Goal: Navigation & Orientation: Find specific page/section

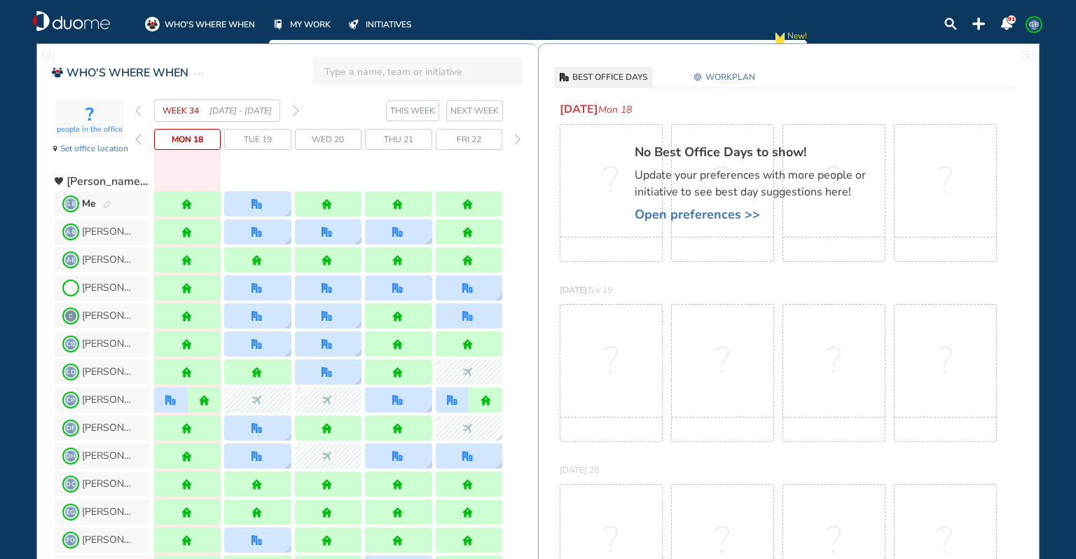
click at [138, 111] on img "back week" at bounding box center [138, 110] width 6 height 11
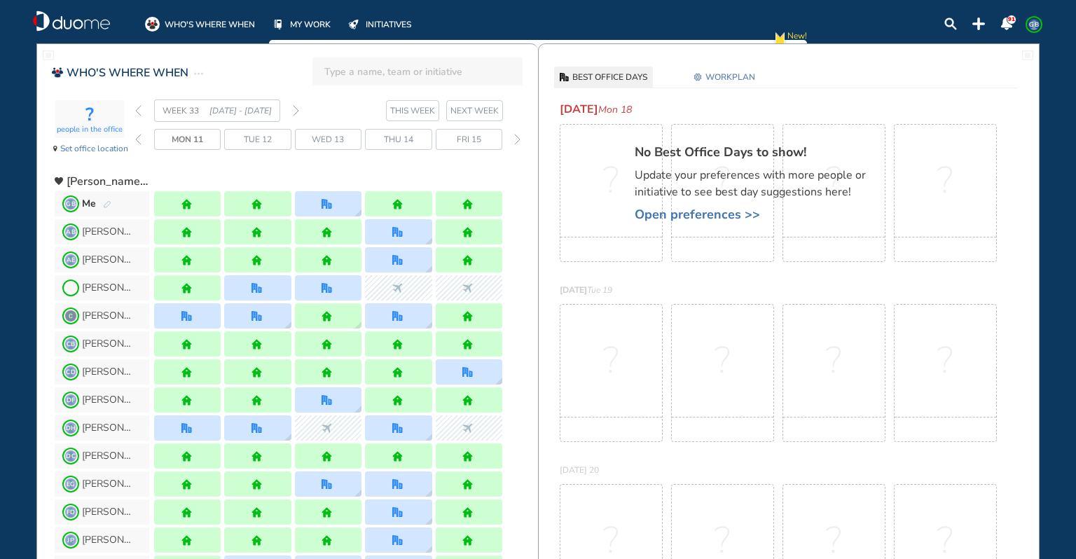
click at [138, 108] on img "back week" at bounding box center [138, 110] width 6 height 11
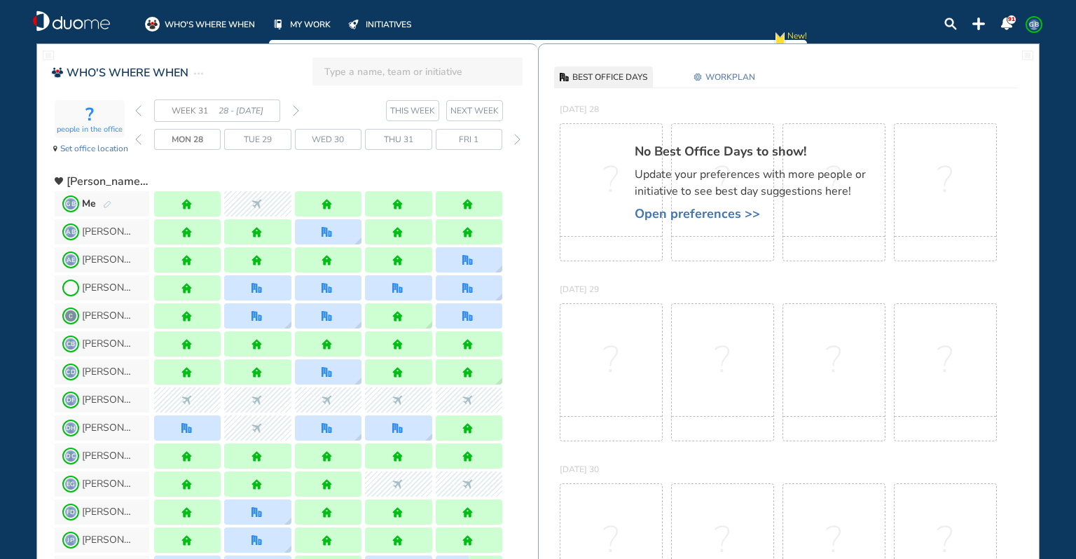
click at [138, 108] on img "back week" at bounding box center [138, 110] width 6 height 11
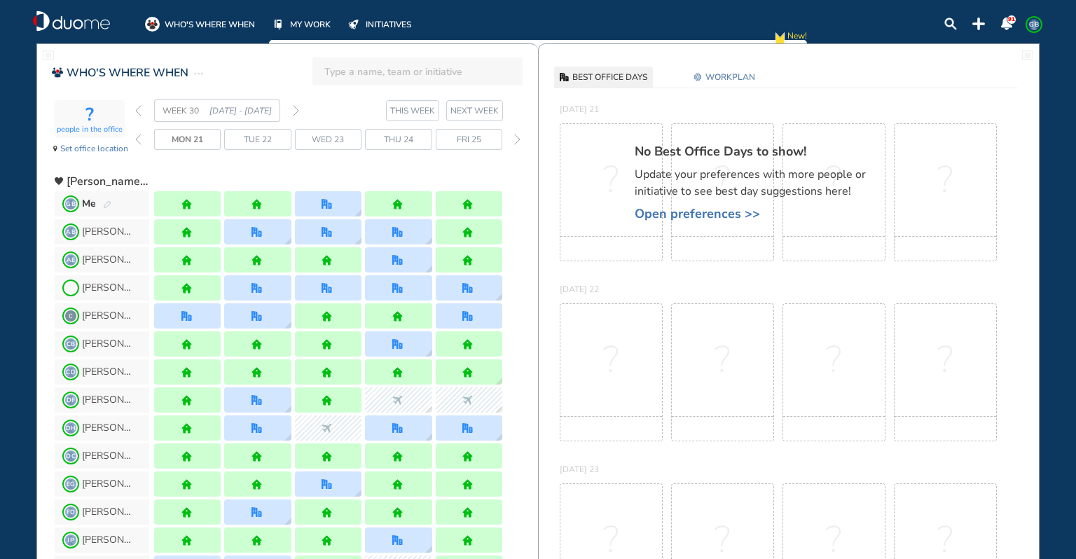
click at [138, 108] on img "back week" at bounding box center [138, 110] width 6 height 11
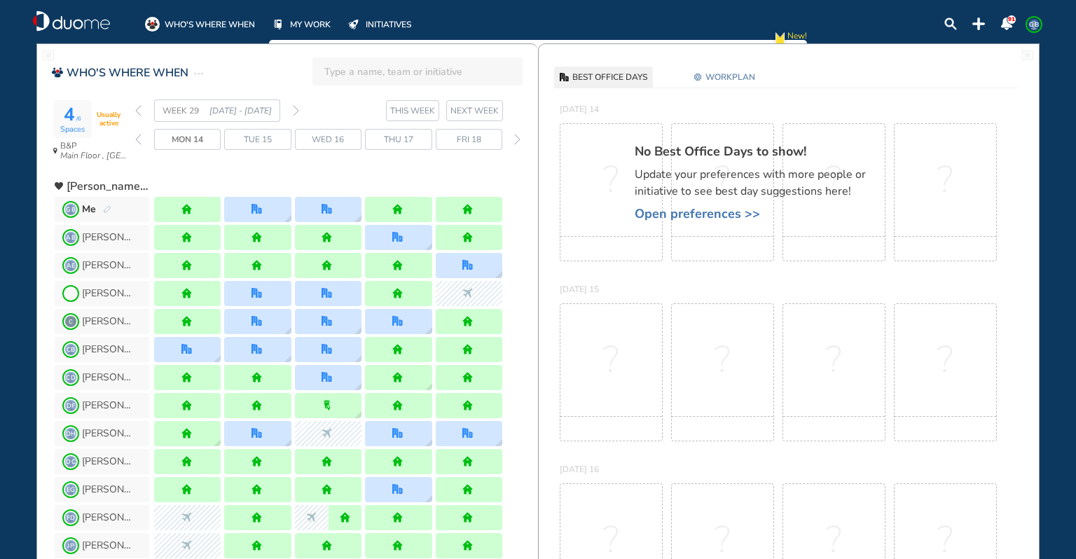
click at [138, 108] on img "back week" at bounding box center [138, 110] width 6 height 11
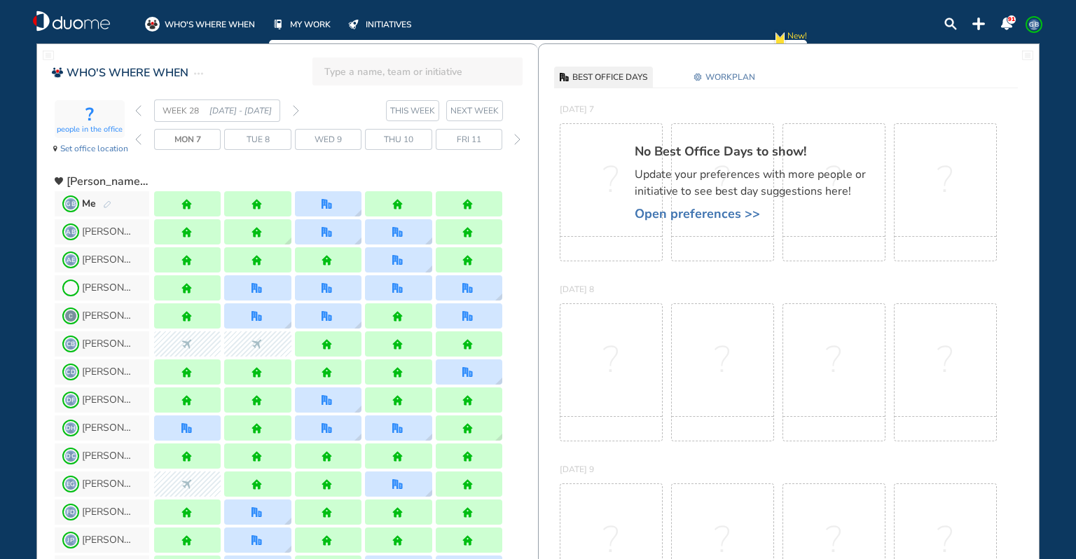
click at [297, 109] on img "forward week" at bounding box center [296, 110] width 6 height 11
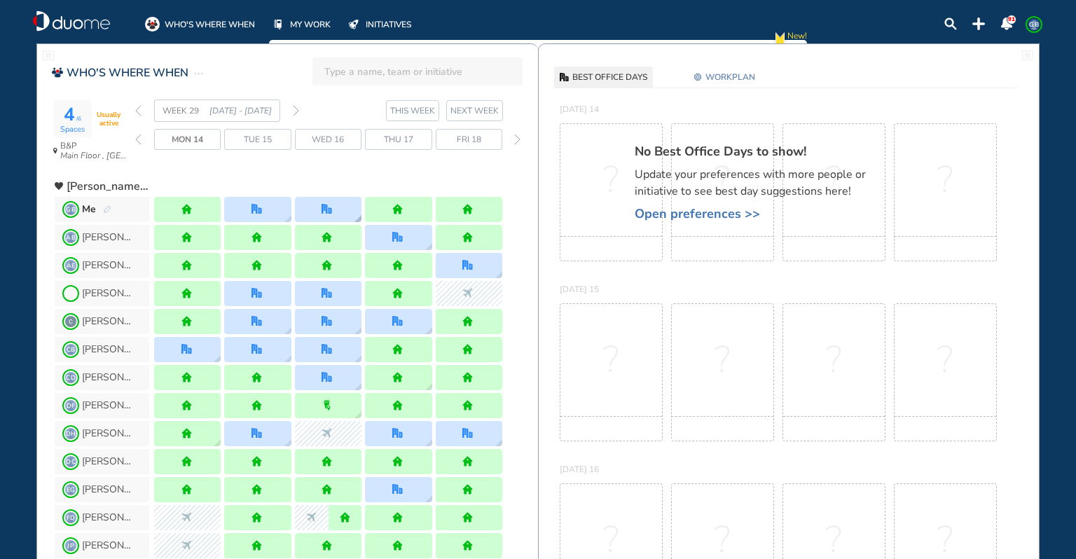
click at [322, 211] on img "office" at bounding box center [326, 209] width 11 height 11
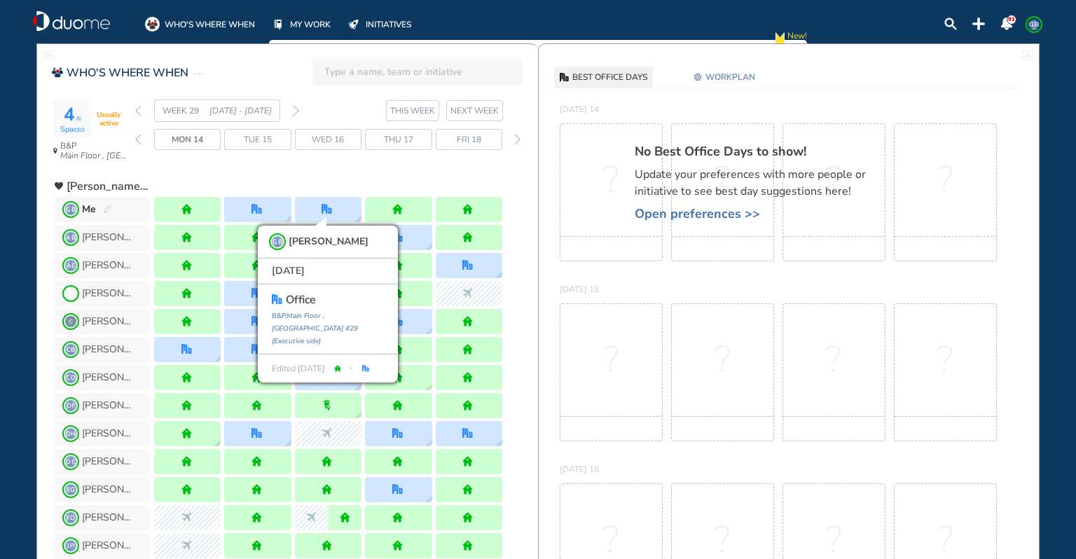
click at [360, 155] on div "WEEK 29 [DATE] - [DATE] THIS WEEK [DATE] 14 Tue 15 Wed 16 Thu 17 Fri 18" at bounding box center [336, 133] width 403 height 69
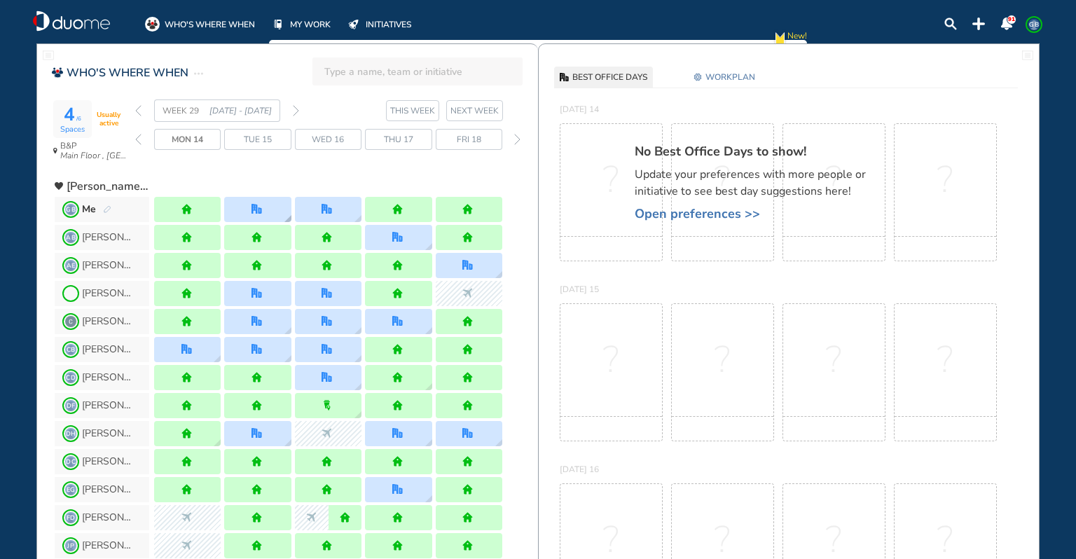
click at [257, 205] on img "office" at bounding box center [256, 209] width 11 height 11
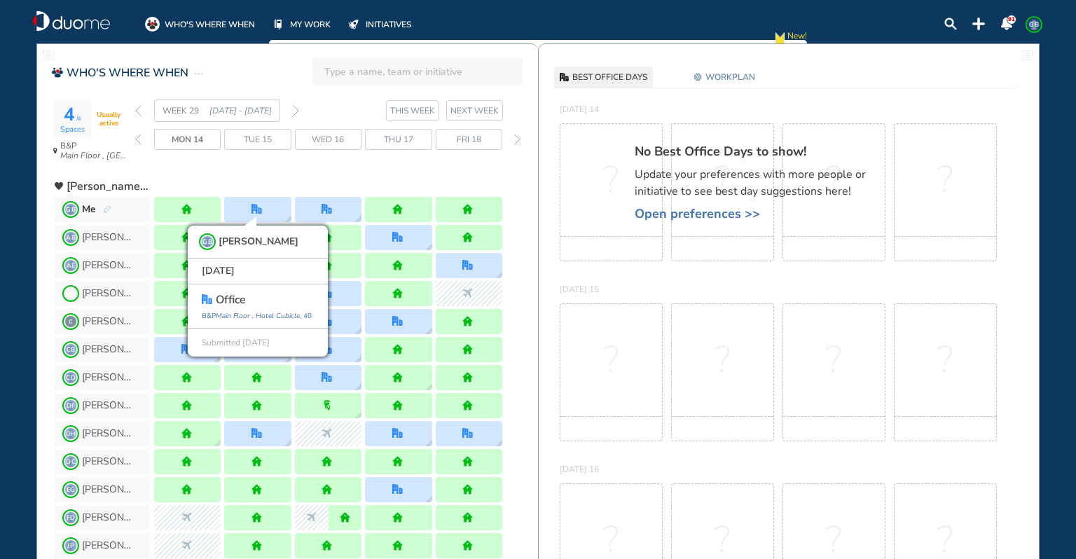
click at [274, 177] on div at bounding box center [328, 181] width 348 height 25
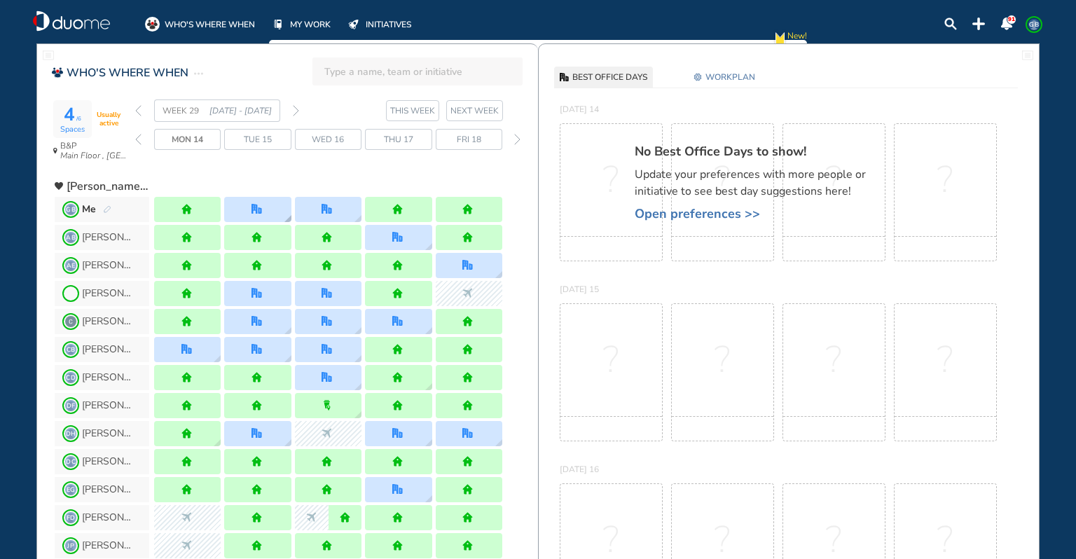
click at [254, 204] on img "office" at bounding box center [256, 209] width 11 height 11
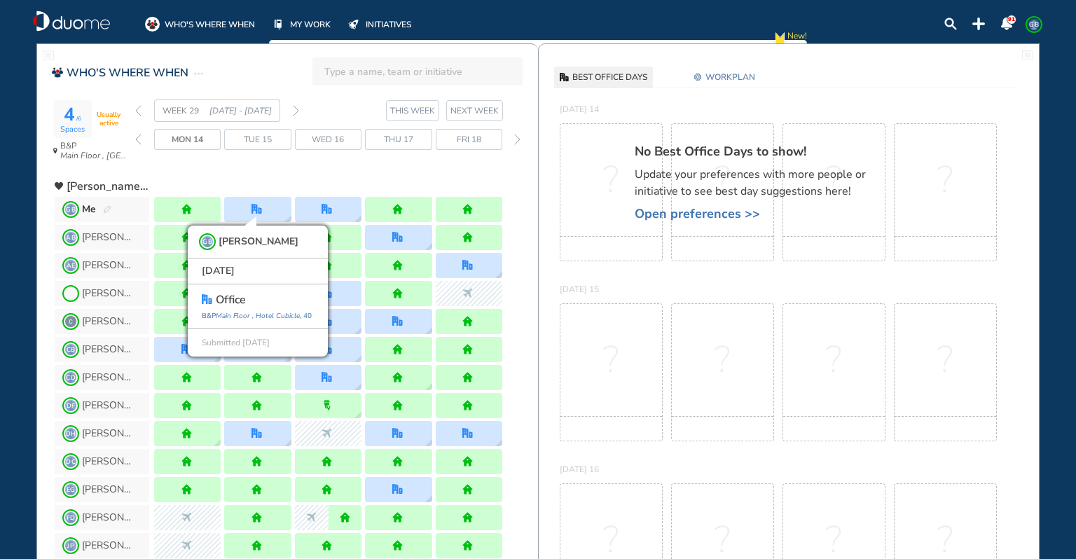
click at [253, 162] on div "WEEK 29 [DATE] - [DATE] THIS WEEK [DATE] 14 Tue 15 Wed 16 Thu 17 Fri 18" at bounding box center [336, 133] width 403 height 69
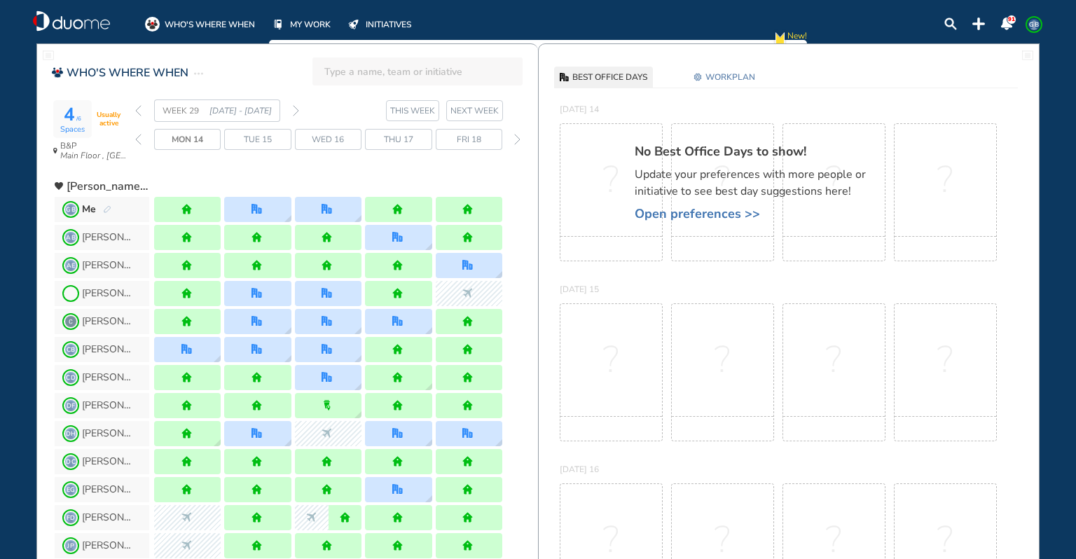
click at [1039, 26] on span "GB" at bounding box center [1033, 24] width 11 height 11
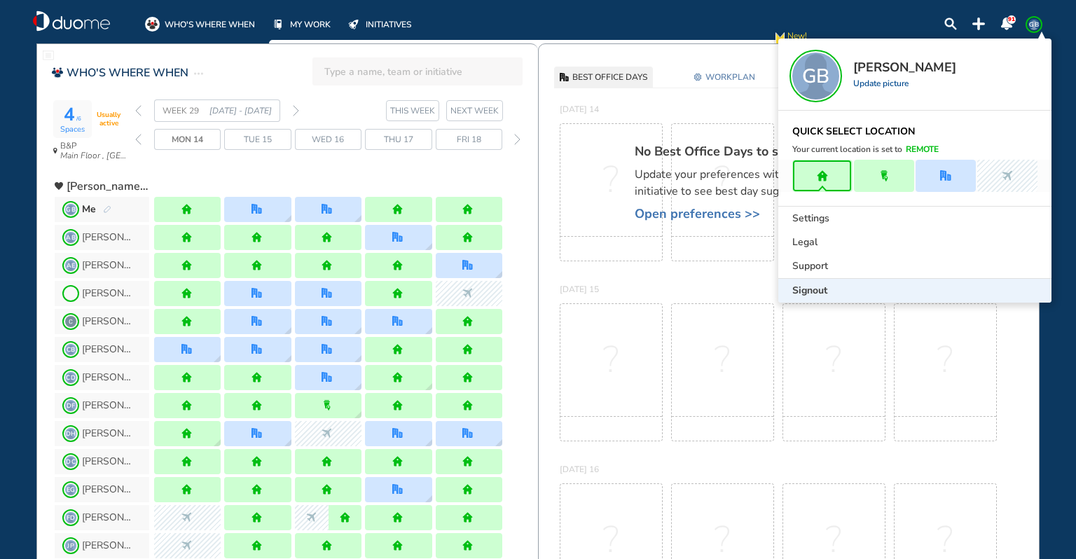
click at [879, 287] on div "Signout" at bounding box center [914, 291] width 273 height 24
